Goal: Book appointment/travel/reservation

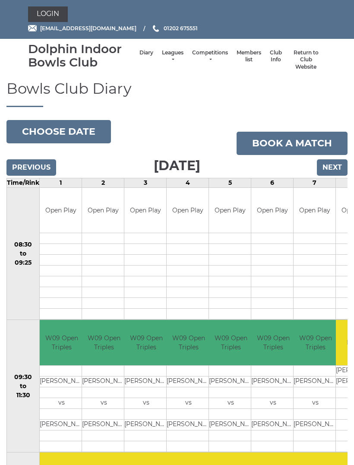
click at [49, 11] on link "Login" at bounding box center [48, 14] width 40 height 16
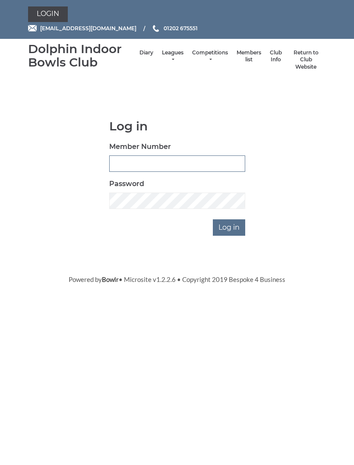
type input "4097"
click at [229, 226] on input "Log in" at bounding box center [229, 228] width 32 height 16
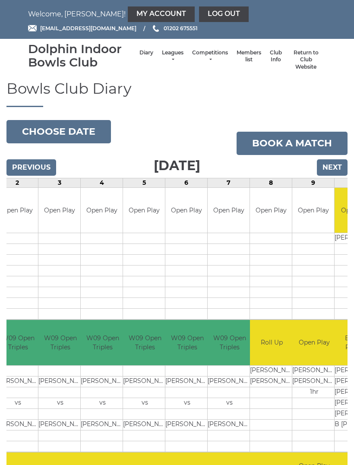
click at [298, 140] on link "Book a match" at bounding box center [292, 143] width 111 height 23
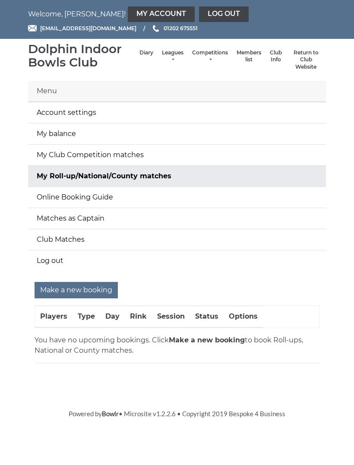
click at [93, 286] on input "Make a new booking" at bounding box center [76, 290] width 83 height 16
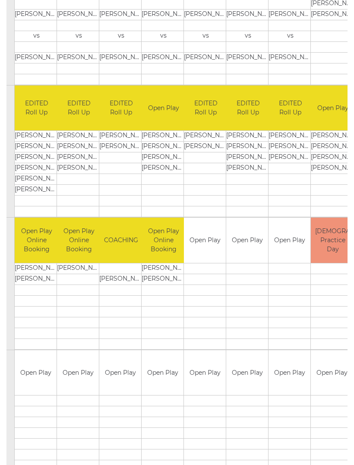
scroll to position [360, 0]
click at [0, 0] on div "Book slot" at bounding box center [0, 0] width 0 height 0
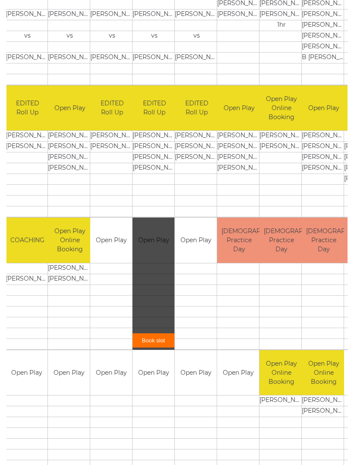
scroll to position [0, 117]
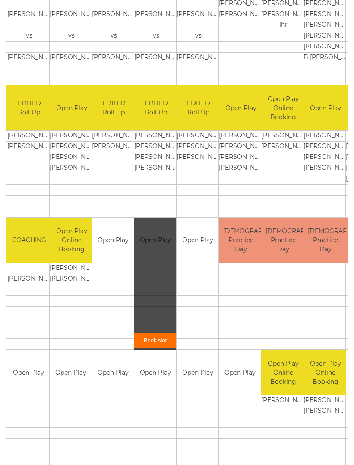
click at [150, 298] on div "Book slot" at bounding box center [155, 284] width 42 height 132
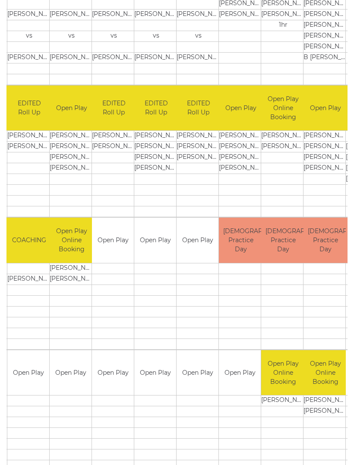
click at [0, 0] on link "Book slot" at bounding box center [0, 0] width 0 height 0
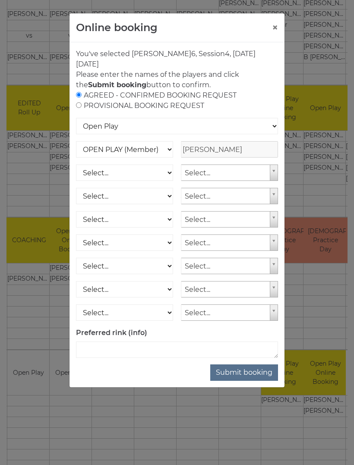
click at [277, 25] on button "×" at bounding box center [275, 27] width 6 height 10
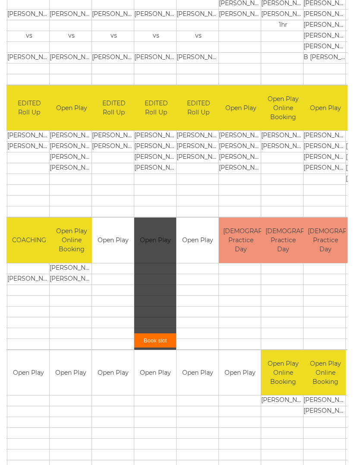
click at [0, 0] on div "Book slot" at bounding box center [0, 0] width 0 height 0
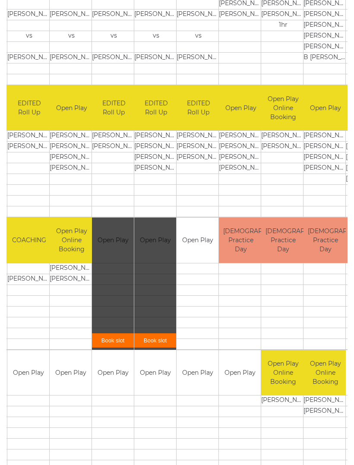
click at [112, 313] on div "Book slot" at bounding box center [113, 284] width 42 height 132
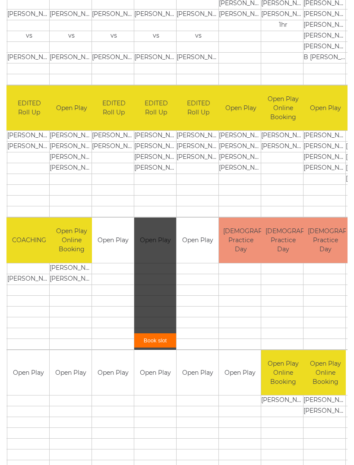
click at [0, 0] on link "Book slot" at bounding box center [0, 0] width 0 height 0
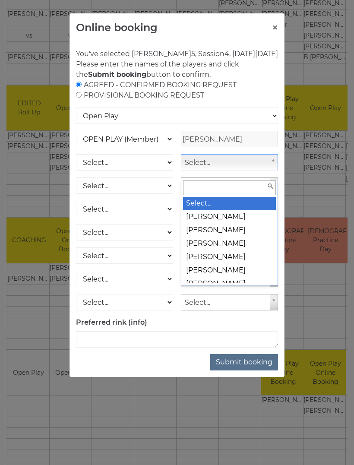
scroll to position [359, 0]
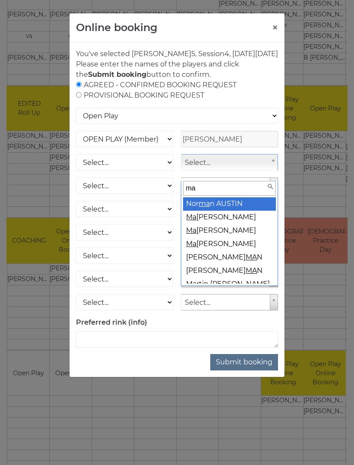
type input "may"
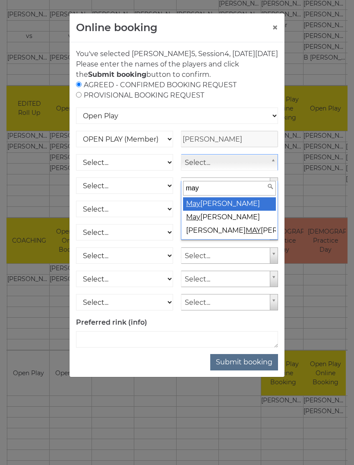
select select "2111"
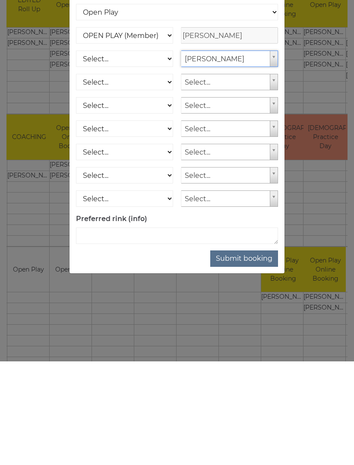
click at [246, 354] on button "Submit booking" at bounding box center [244, 362] width 68 height 16
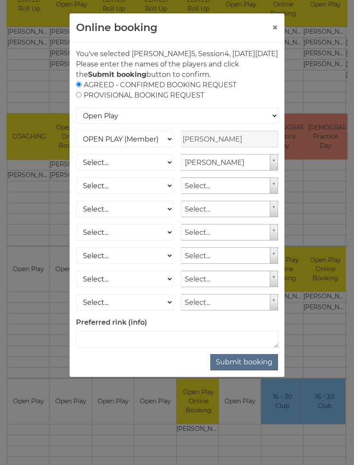
click at [244, 371] on button "Submit booking" at bounding box center [244, 362] width 68 height 16
click at [270, 123] on select "Open Play National Competition - Singles National Competition - Pairs National …" at bounding box center [177, 116] width 202 height 16
click at [246, 370] on button "Submit booking" at bounding box center [244, 362] width 68 height 16
click at [111, 124] on select "Open Play National Competition - Singles National Competition - Pairs National …" at bounding box center [177, 116] width 202 height 16
click at [123, 23] on h4 "Online booking" at bounding box center [117, 28] width 82 height 16
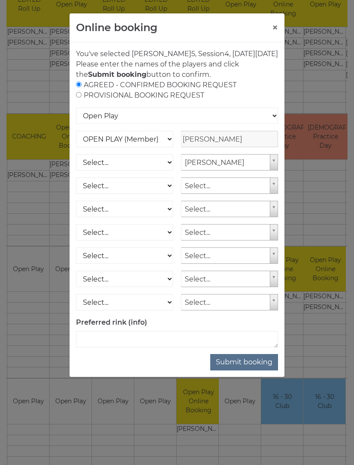
click at [245, 369] on button "Submit booking" at bounding box center [244, 362] width 68 height 16
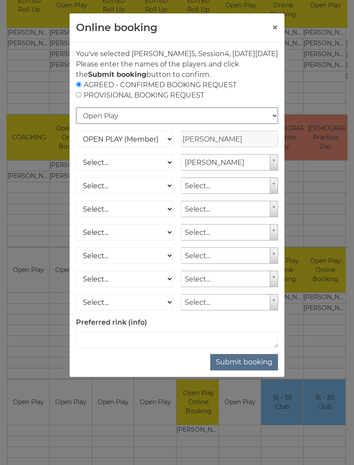
click at [274, 124] on select "Open Play National Competition - Singles National Competition - Pairs National …" at bounding box center [177, 116] width 202 height 16
click at [274, 29] on button "×" at bounding box center [275, 27] width 6 height 10
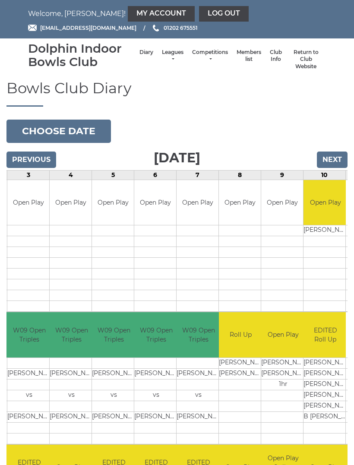
scroll to position [0, 0]
click at [77, 123] on button "Choose date" at bounding box center [58, 131] width 105 height 23
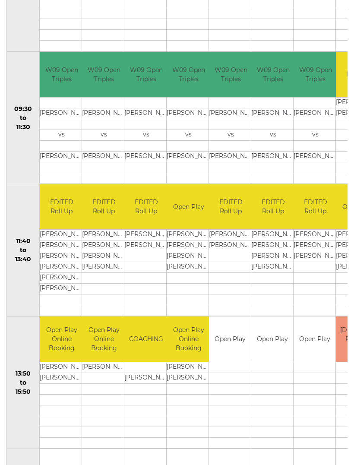
scroll to position [261, 0]
click at [0, 0] on link "Book slot" at bounding box center [0, 0] width 0 height 0
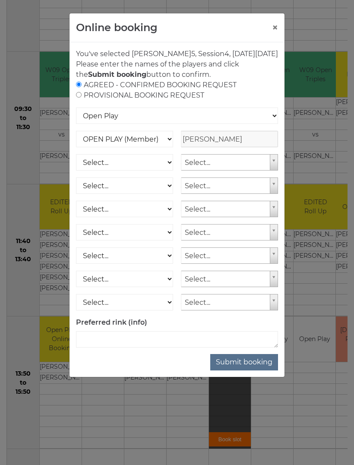
scroll to position [261, 0]
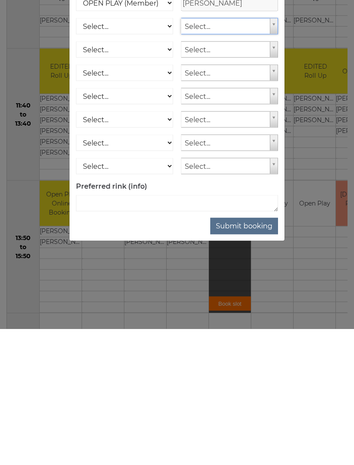
click at [259, 354] on button "Submit booking" at bounding box center [244, 362] width 68 height 16
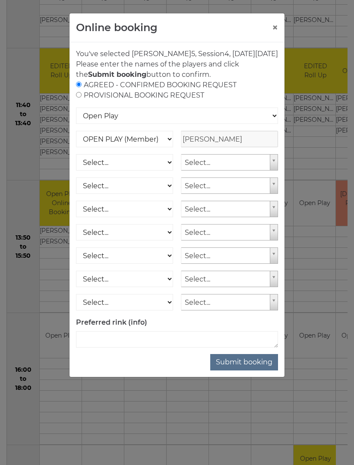
click at [242, 368] on button "Submit booking" at bounding box center [244, 362] width 68 height 16
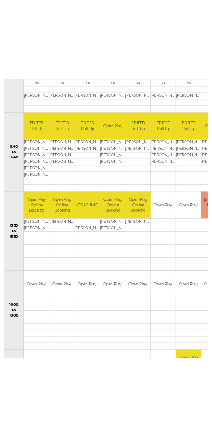
scroll to position [515, 0]
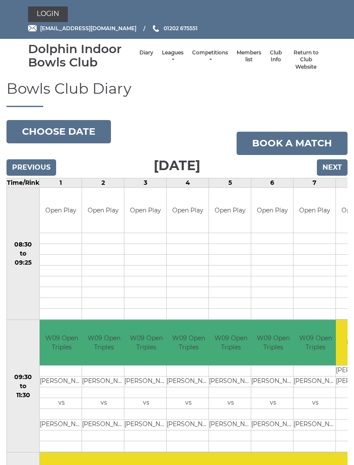
click at [54, 12] on link "Login" at bounding box center [48, 14] width 40 height 16
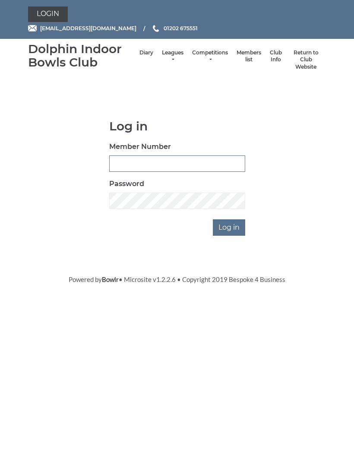
type input "4097"
click at [229, 226] on input "Log in" at bounding box center [229, 228] width 32 height 16
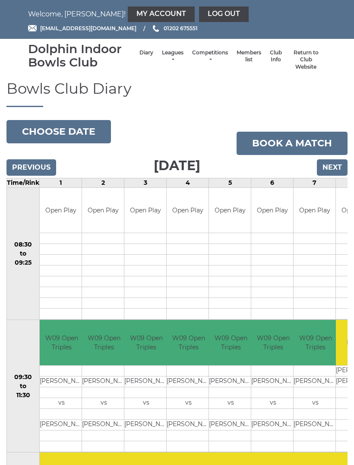
click at [136, 16] on link "My Account" at bounding box center [161, 14] width 67 height 16
click at [303, 138] on link "Book a match" at bounding box center [292, 143] width 111 height 23
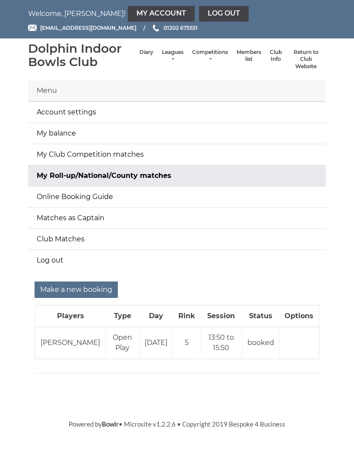
click at [300, 339] on td at bounding box center [299, 344] width 39 height 32
click at [299, 341] on td at bounding box center [299, 344] width 39 height 32
click at [298, 339] on td at bounding box center [299, 344] width 39 height 32
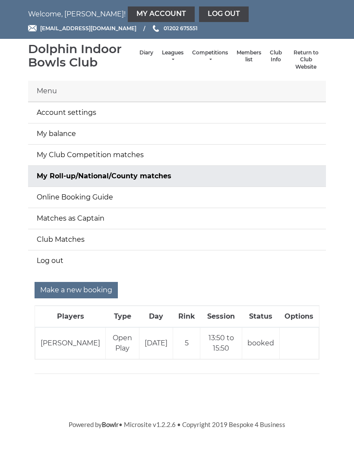
click at [100, 287] on input "Make a new booking" at bounding box center [76, 290] width 83 height 16
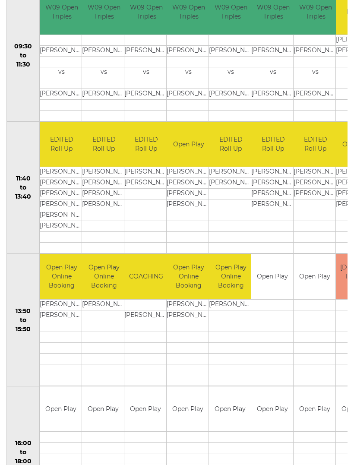
scroll to position [324, 0]
click at [229, 332] on td at bounding box center [231, 337] width 44 height 11
click at [232, 285] on td "Open Play Online Booking" at bounding box center [231, 276] width 44 height 45
click at [229, 319] on td at bounding box center [231, 315] width 44 height 11
click at [230, 328] on td at bounding box center [231, 326] width 44 height 11
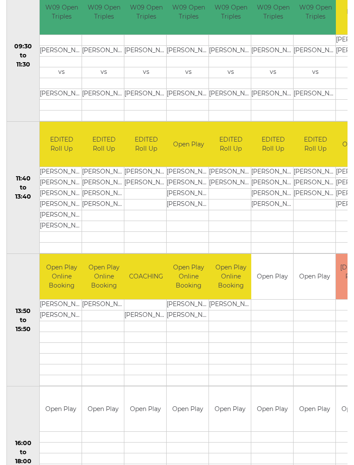
click at [229, 329] on td at bounding box center [231, 326] width 44 height 11
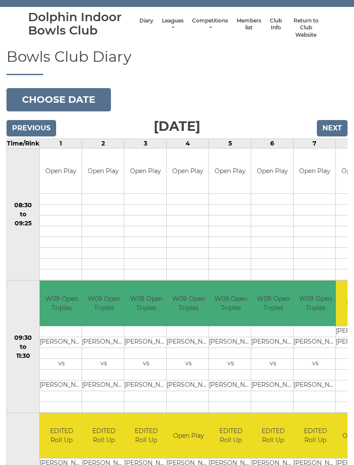
scroll to position [0, 0]
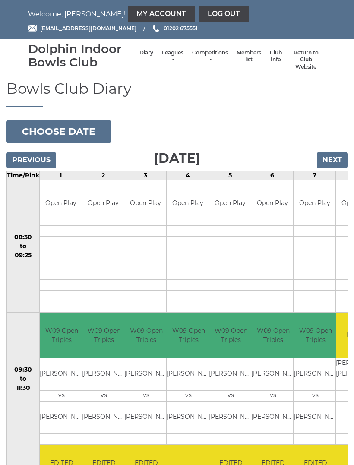
click at [220, 102] on h1 "Bowls Club Diary" at bounding box center [176, 94] width 341 height 26
click at [140, 51] on link "Diary" at bounding box center [147, 52] width 14 height 7
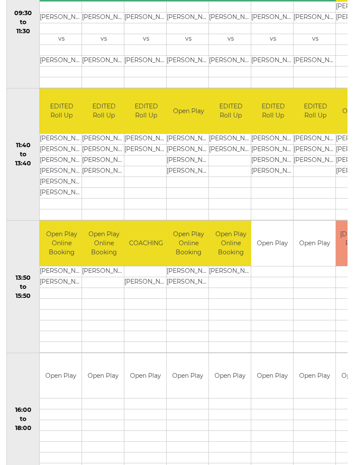
scroll to position [357, 0]
click at [227, 297] on td at bounding box center [231, 293] width 44 height 11
click at [233, 267] on td "[PERSON_NAME]" at bounding box center [231, 271] width 44 height 11
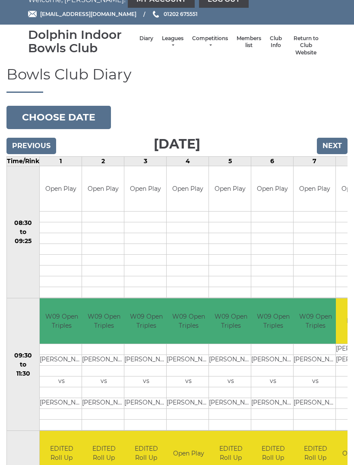
scroll to position [0, 0]
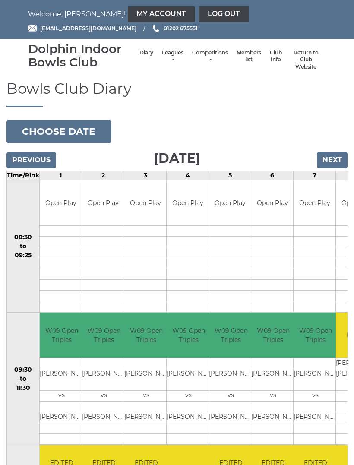
click at [88, 57] on div "Dolphin Indoor Bowls Club" at bounding box center [81, 55] width 107 height 27
click at [128, 11] on link "My Account" at bounding box center [161, 14] width 67 height 16
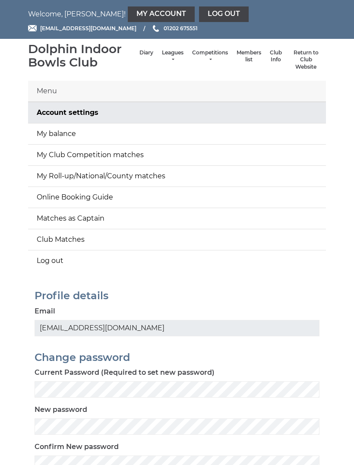
click at [140, 194] on link "Online Booking Guide" at bounding box center [177, 197] width 298 height 21
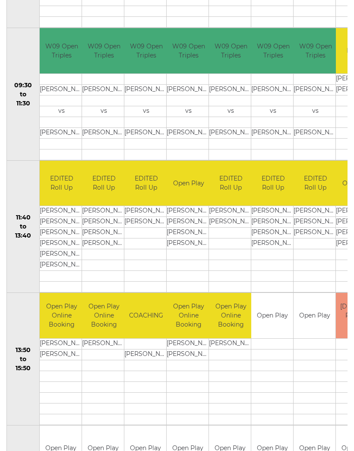
scroll to position [285, 0]
click at [229, 321] on td "Open Play Online Booking" at bounding box center [231, 315] width 44 height 45
click at [234, 315] on td "Open Play Online Booking" at bounding box center [231, 315] width 44 height 45
click at [235, 365] on td at bounding box center [231, 365] width 44 height 11
click at [234, 369] on td at bounding box center [231, 365] width 44 height 11
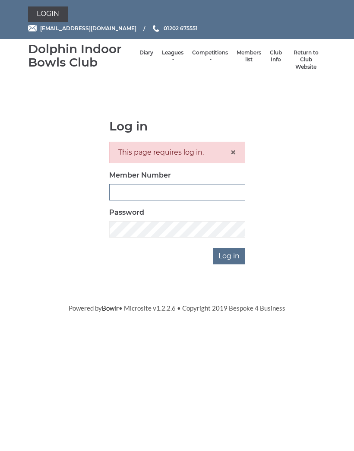
type input "4097"
click at [229, 255] on input "Log in" at bounding box center [229, 256] width 32 height 16
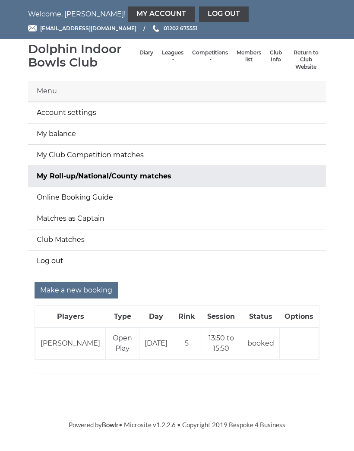
click at [302, 318] on th "Options" at bounding box center [299, 317] width 39 height 22
click at [295, 334] on td at bounding box center [299, 344] width 39 height 32
click at [295, 343] on td at bounding box center [299, 344] width 39 height 32
click at [298, 344] on td at bounding box center [299, 344] width 39 height 32
